Goal: Transaction & Acquisition: Purchase product/service

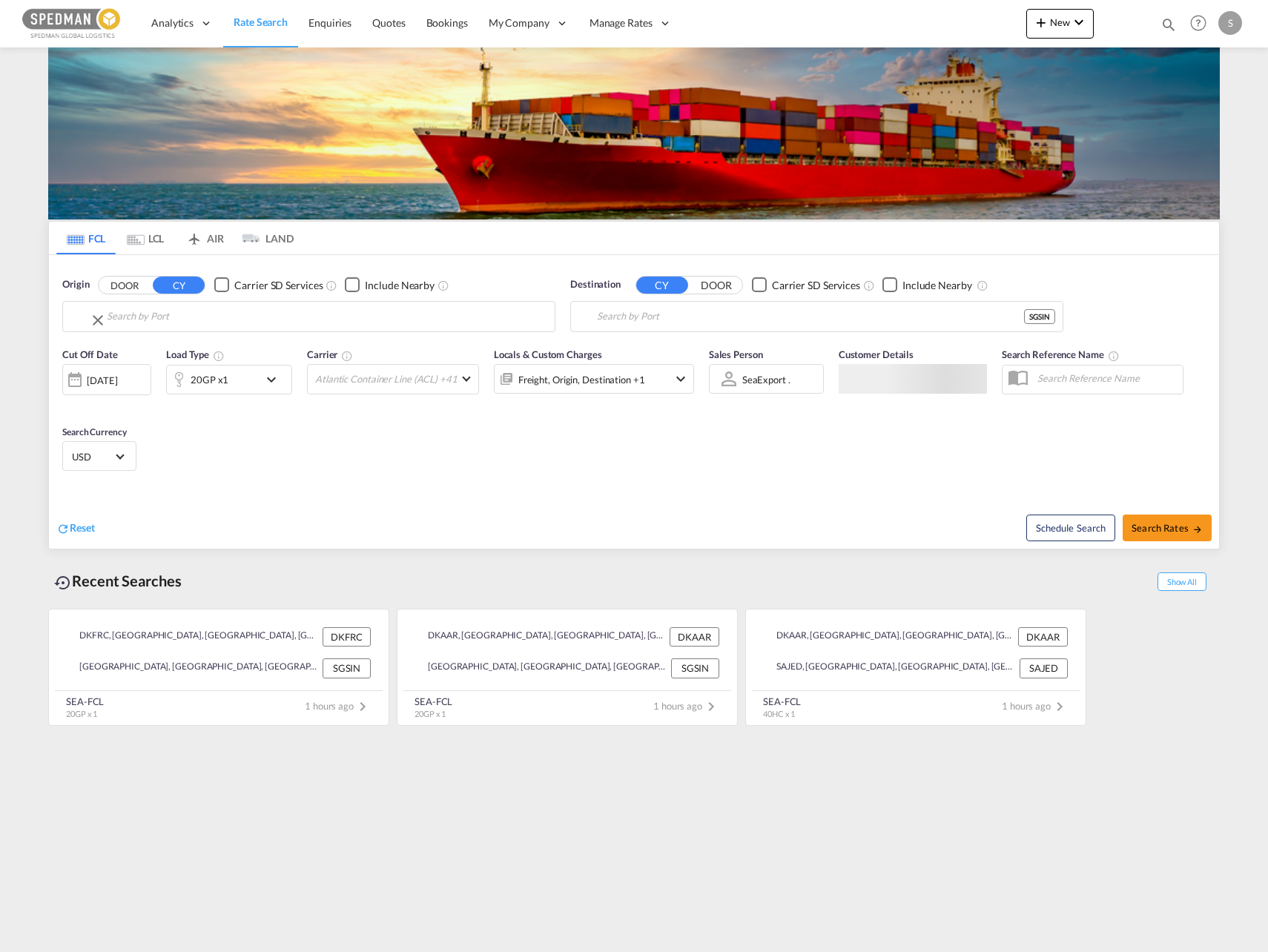
type input "[GEOGRAPHIC_DATA], DKFRC"
click at [716, 321] on input "[GEOGRAPHIC_DATA], SGSIN" at bounding box center [825, 316] width 458 height 22
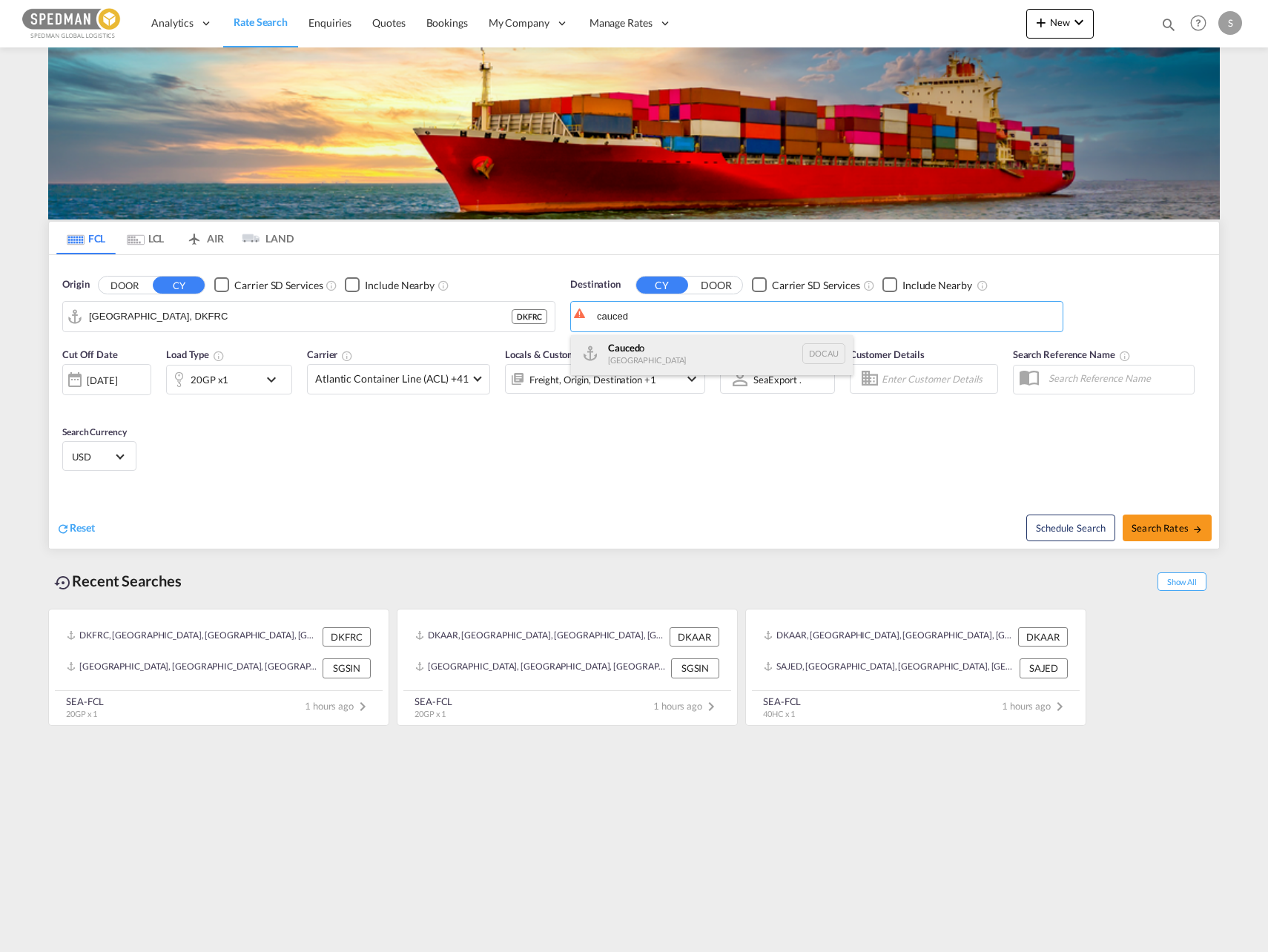
scroll to position [5, 0]
click at [621, 356] on div "Cauced o [GEOGRAPHIC_DATA] DOCAU" at bounding box center [712, 353] width 282 height 45
type input "Caucedo, DOCAU"
click at [1176, 530] on span "Search Rates" at bounding box center [1167, 528] width 72 height 12
type input "DKFRC to DOCAU / [DATE]"
